Goal: Task Accomplishment & Management: Complete application form

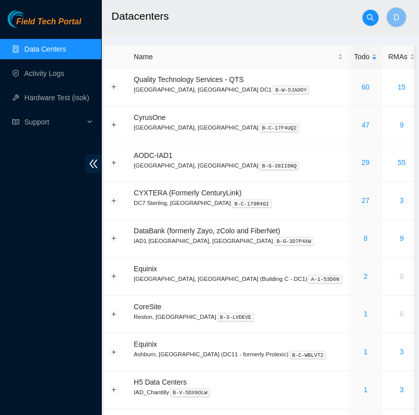
click at [184, 27] on h2 "Datacenters" at bounding box center [250, 16] width 279 height 32
click at [64, 77] on link "Activity Logs" at bounding box center [44, 73] width 40 height 8
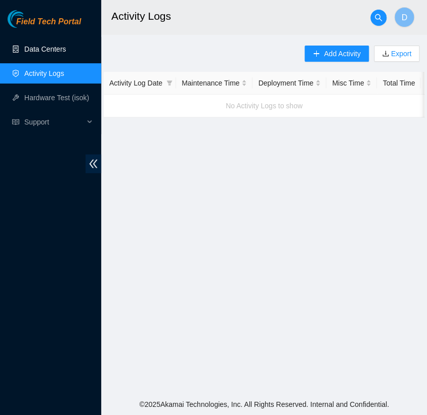
click at [66, 53] on link "Data Centers" at bounding box center [45, 49] width 42 height 8
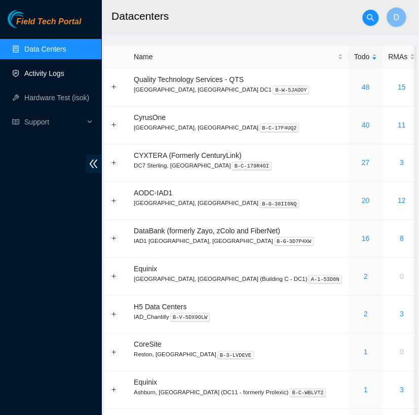
click at [64, 77] on link "Activity Logs" at bounding box center [44, 73] width 40 height 8
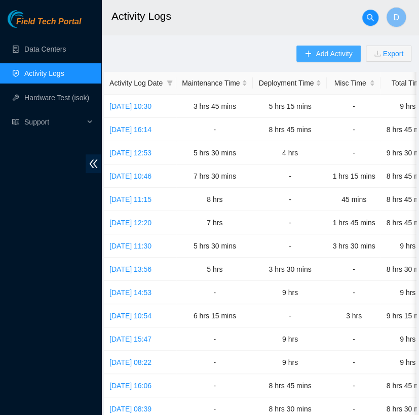
click at [327, 54] on span "Add Activity" at bounding box center [333, 53] width 36 height 11
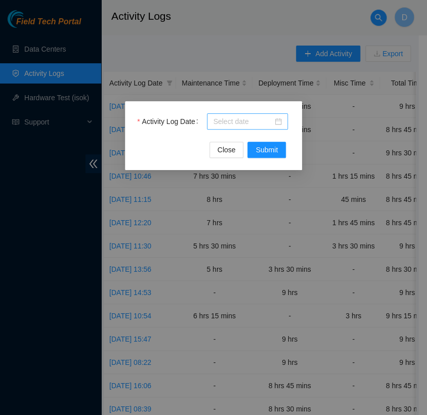
click at [235, 117] on input "Activity Log Date" at bounding box center [243, 121] width 60 height 11
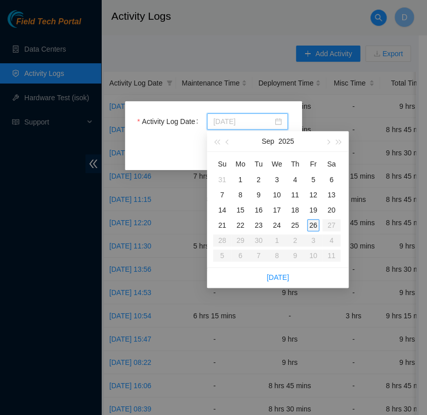
type input "2025-09-26"
click at [311, 224] on div "26" at bounding box center [313, 225] width 12 height 12
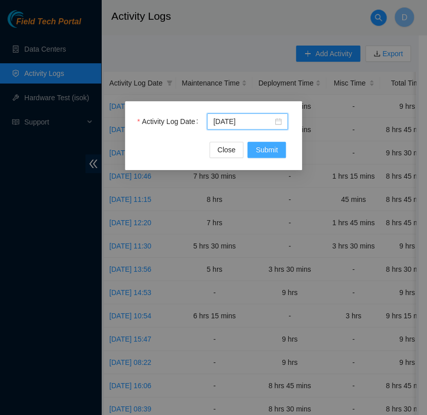
click at [271, 146] on span "Submit" at bounding box center [267, 149] width 22 height 11
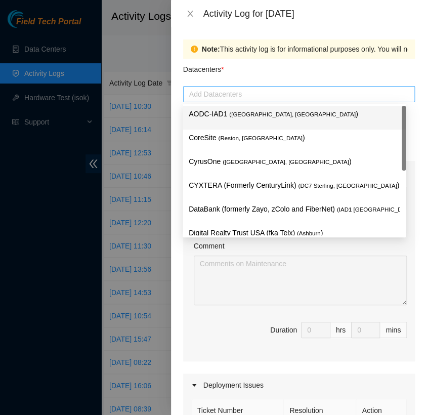
click at [263, 92] on div at bounding box center [299, 94] width 227 height 12
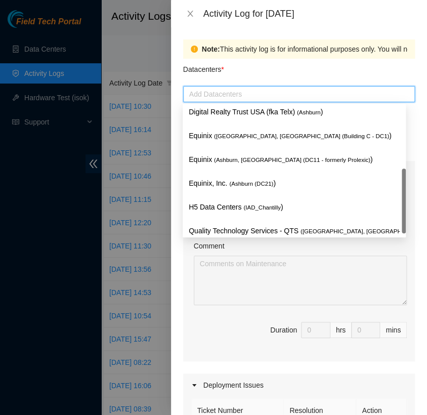
scroll to position [132, 0]
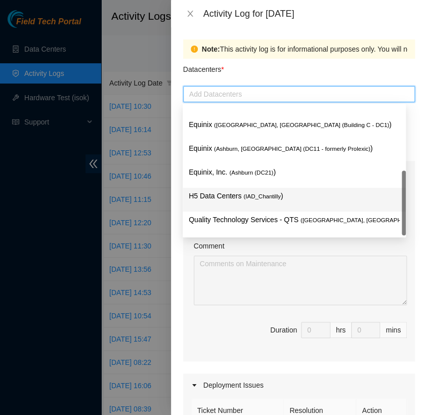
click at [246, 193] on span "( IAD_Chantilly" at bounding box center [262, 196] width 37 height 6
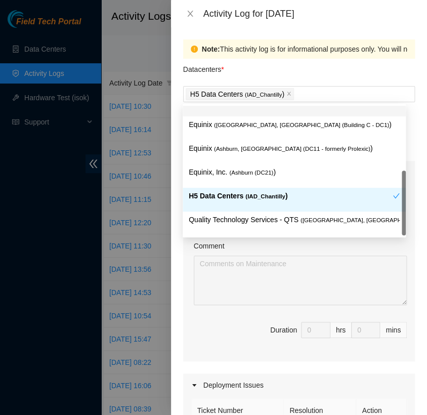
click at [242, 81] on div "Datacenters *" at bounding box center [299, 72] width 232 height 27
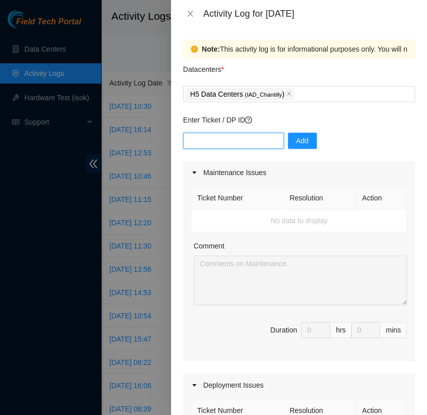
click at [231, 138] on input "text" at bounding box center [233, 141] width 101 height 16
type input "DP85508"
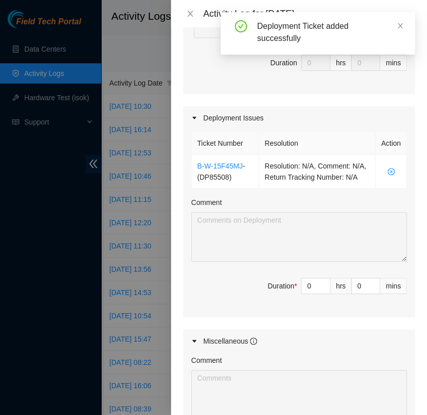
scroll to position [267, 0]
click at [305, 292] on input "0" at bounding box center [316, 286] width 28 height 15
type input "9"
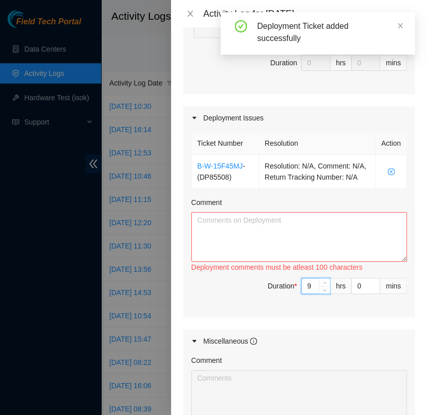
type input "9"
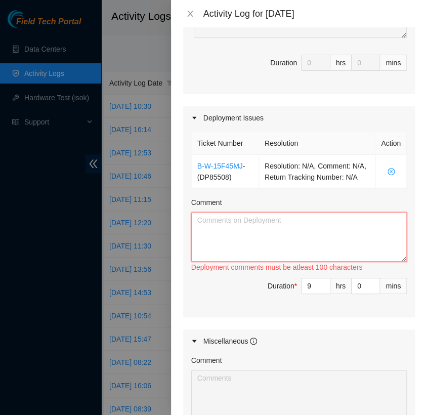
click at [239, 234] on textarea "Comment" at bounding box center [299, 237] width 216 height 50
paste textarea "[nie-field-iad]DP85508 at H5"
paste textarea "Hey Milosz, EOD Update: - verified/ unboxed all server SN's - staged next to ta…"
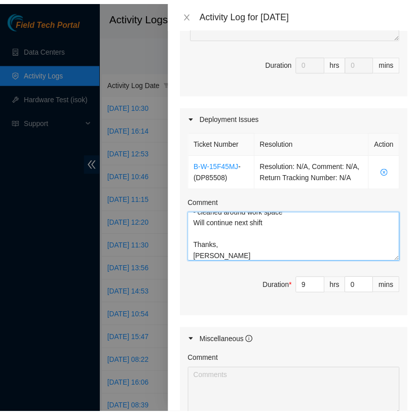
scroll to position [445, 0]
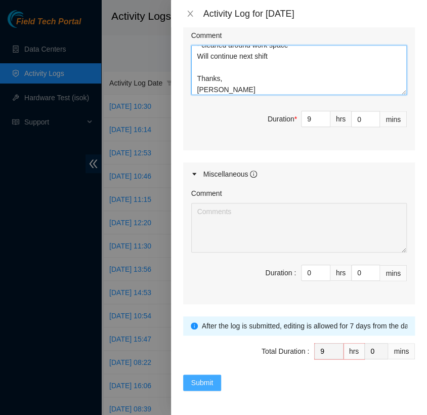
type textarea "[nie-field-iad]DP85508 at H5 Hey Milosz, EOD Update: - verified/ unboxed all se…"
click at [211, 379] on span "Submit" at bounding box center [202, 382] width 22 height 11
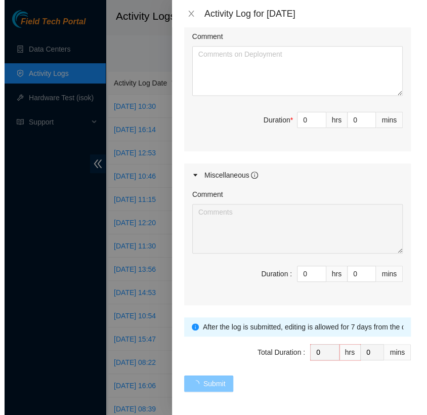
scroll to position [0, 0]
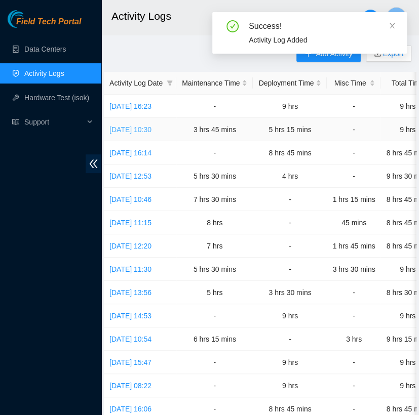
click at [151, 127] on link "Thu, 25 Sep 2025 10:30" at bounding box center [130, 130] width 42 height 8
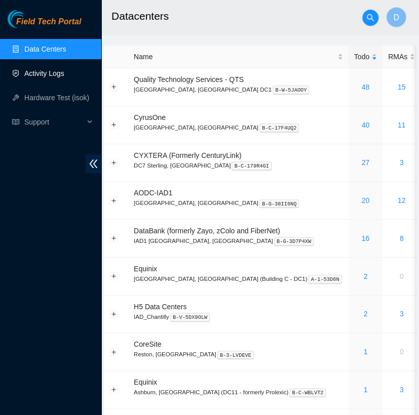
click at [64, 74] on link "Activity Logs" at bounding box center [44, 73] width 40 height 8
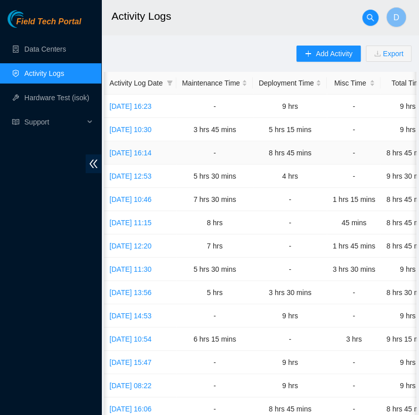
scroll to position [0, 94]
